Goal: Task Accomplishment & Management: Manage account settings

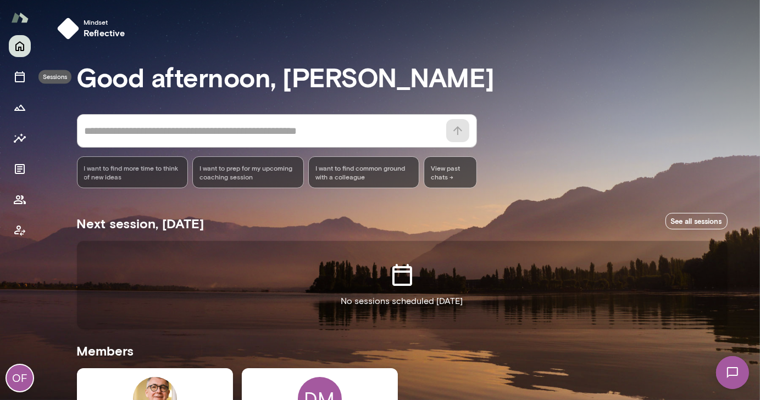
click at [24, 76] on icon "Sessions" at bounding box center [20, 76] width 10 height 11
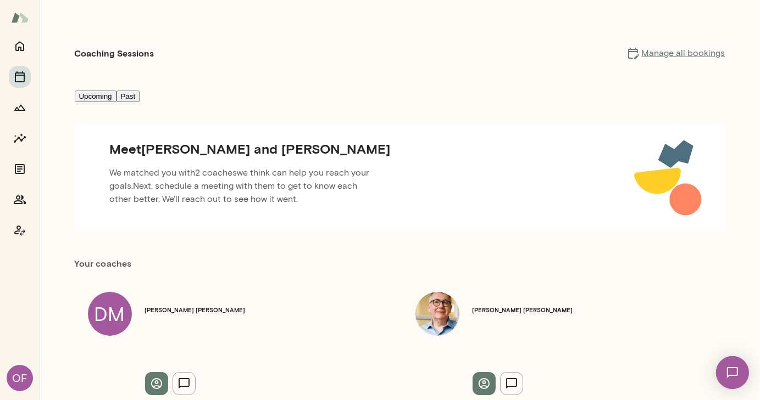
click at [689, 49] on link "Manage all bookings" at bounding box center [675, 53] width 99 height 13
click at [371, 372] on div "Coaching Sessions Manage all bookings Upcoming Past Meet Deana and Scott We mat…" at bounding box center [399, 200] width 659 height 400
click at [17, 48] on icon "Home" at bounding box center [19, 46] width 13 height 13
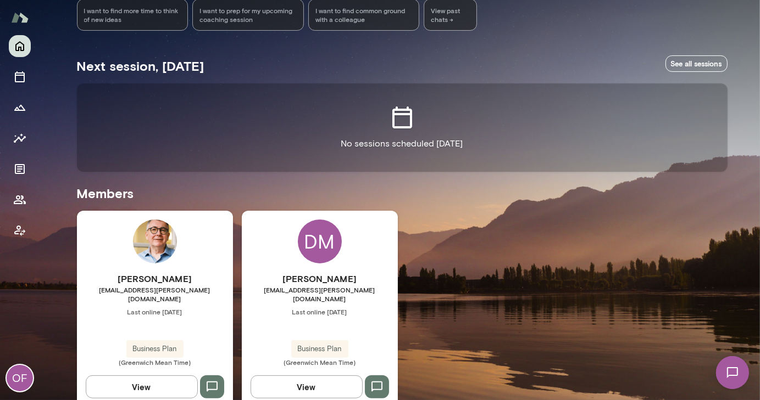
scroll to position [159, 0]
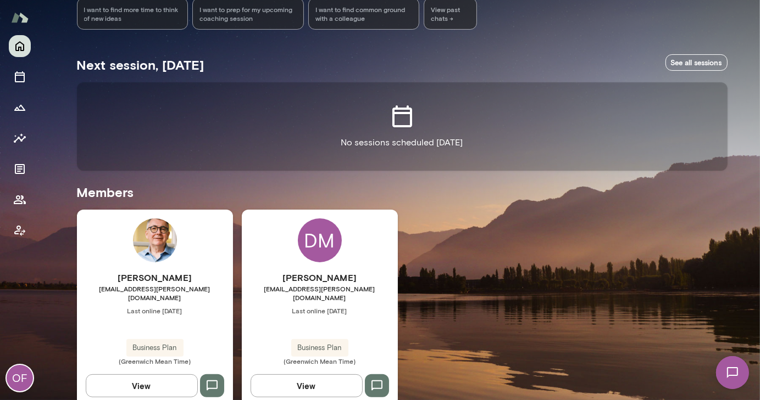
click at [154, 241] on img at bounding box center [155, 241] width 44 height 44
